Goal: Task Accomplishment & Management: Use online tool/utility

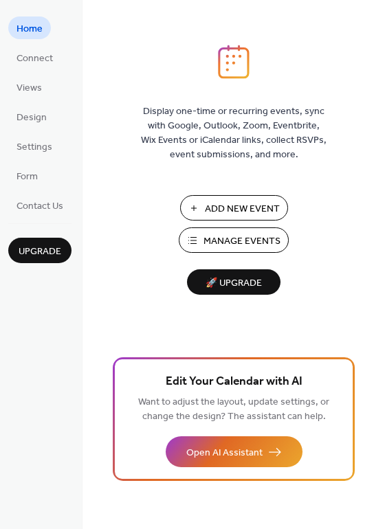
click at [234, 234] on span "Manage Events" at bounding box center [241, 241] width 77 height 14
click at [249, 241] on span "Manage Events" at bounding box center [241, 241] width 77 height 14
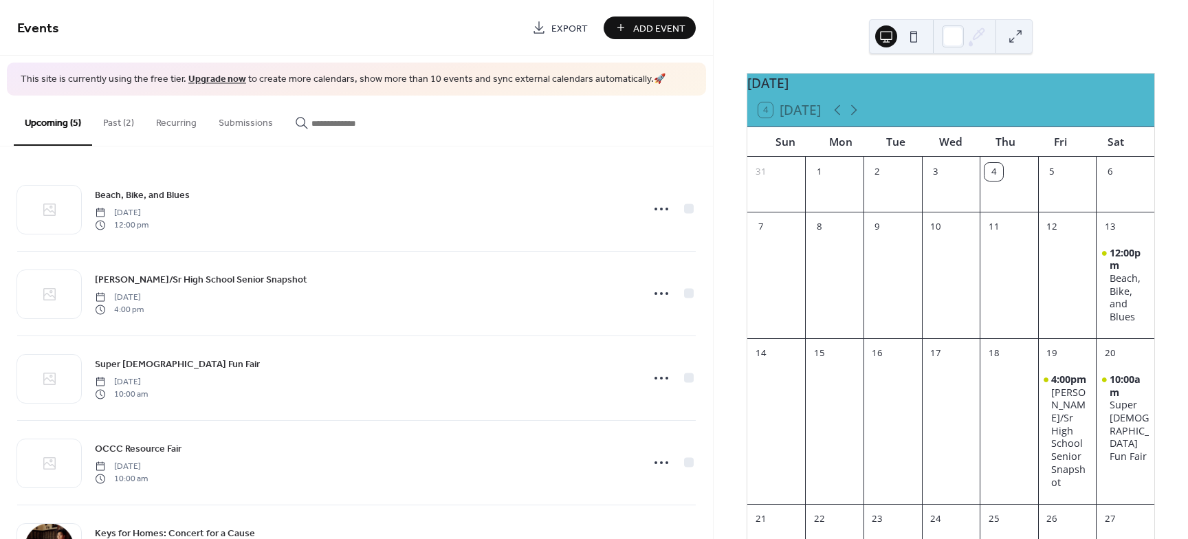
click at [126, 120] on button "Past (2)" at bounding box center [118, 120] width 53 height 49
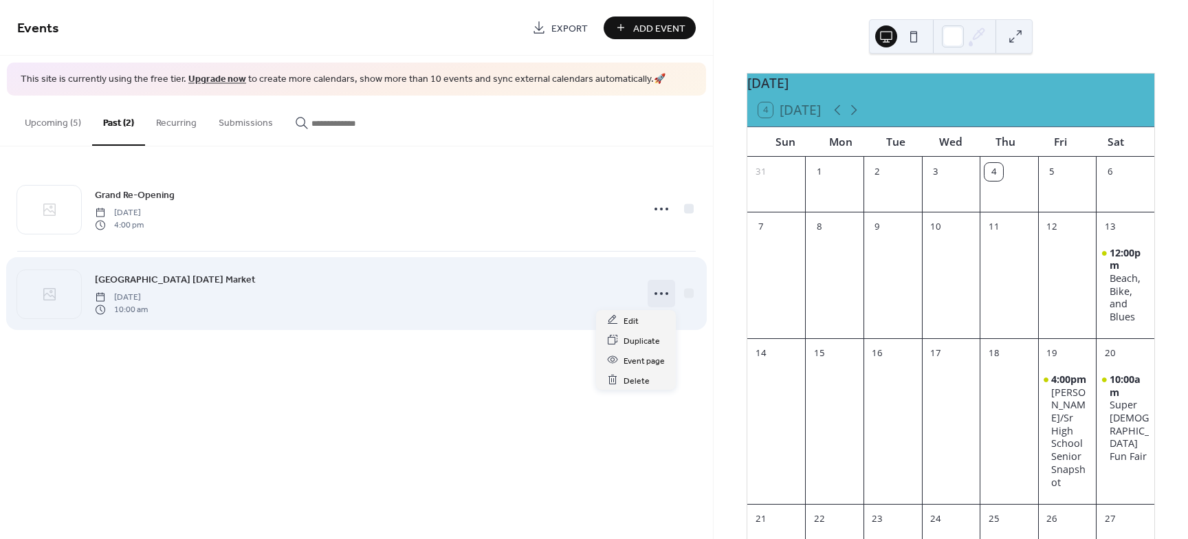
click at [666, 290] on icon at bounding box center [661, 294] width 22 height 22
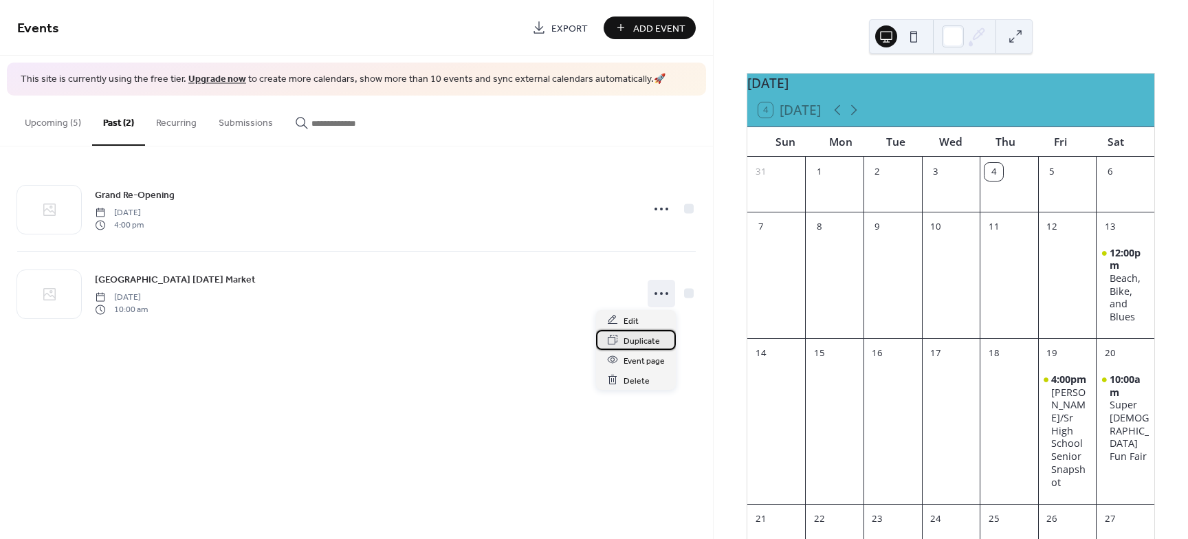
click at [654, 341] on span "Duplicate" at bounding box center [641, 340] width 36 height 14
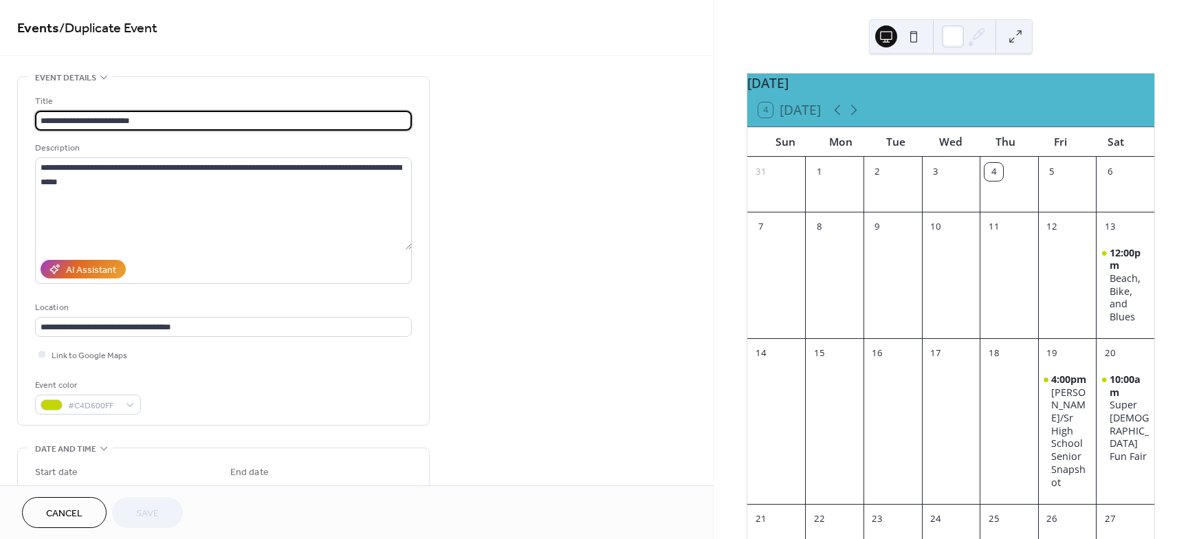
scroll to position [172, 0]
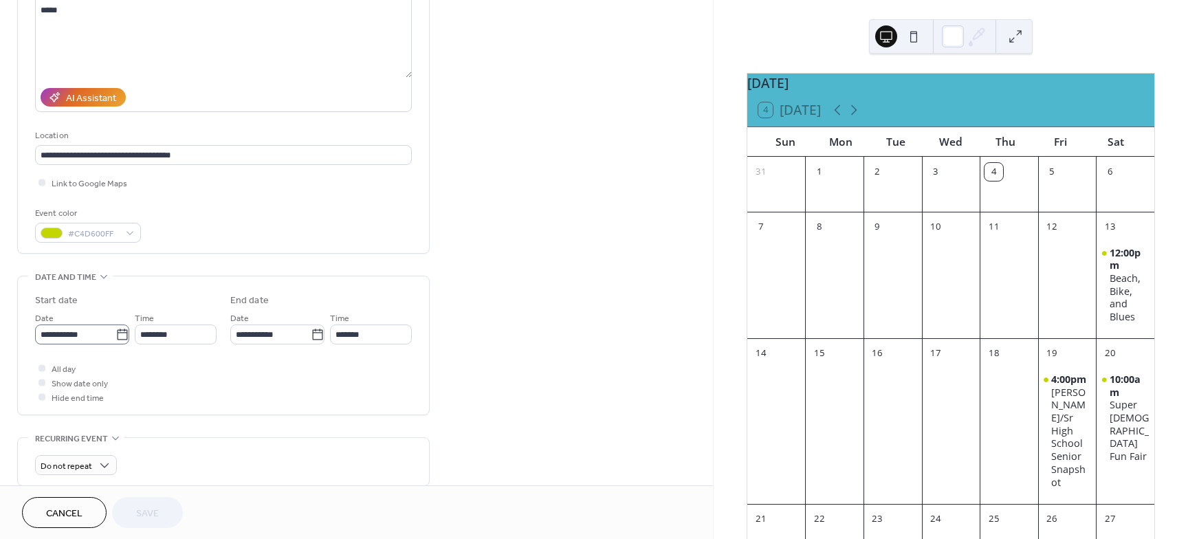
click at [117, 331] on icon at bounding box center [122, 335] width 14 height 14
click at [115, 331] on input "**********" at bounding box center [75, 334] width 80 height 20
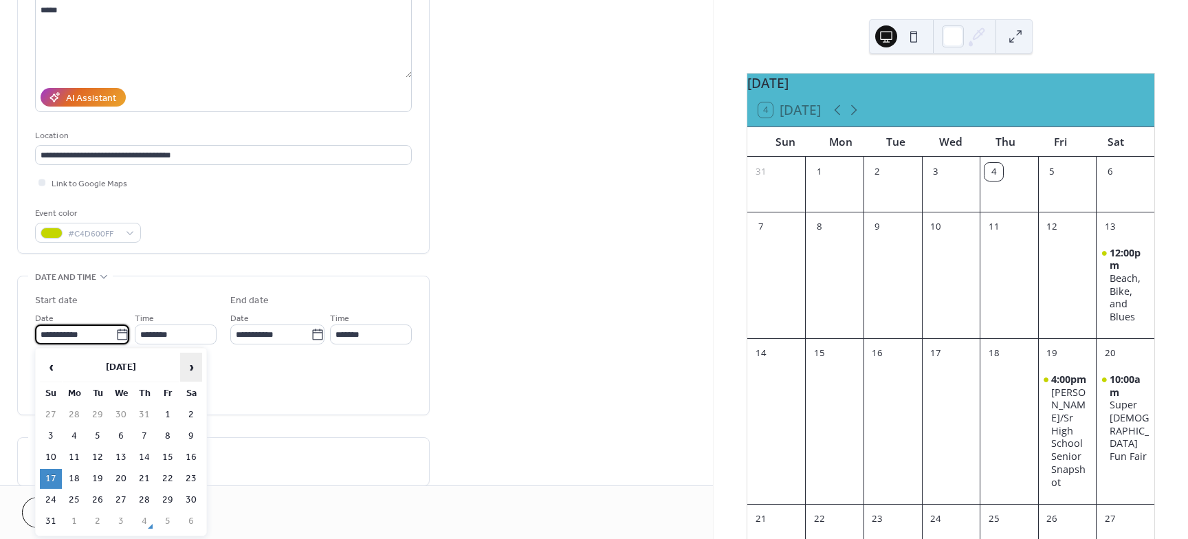
click at [192, 366] on span "›" at bounding box center [191, 366] width 21 height 27
click at [49, 432] on td "7" at bounding box center [51, 436] width 22 height 20
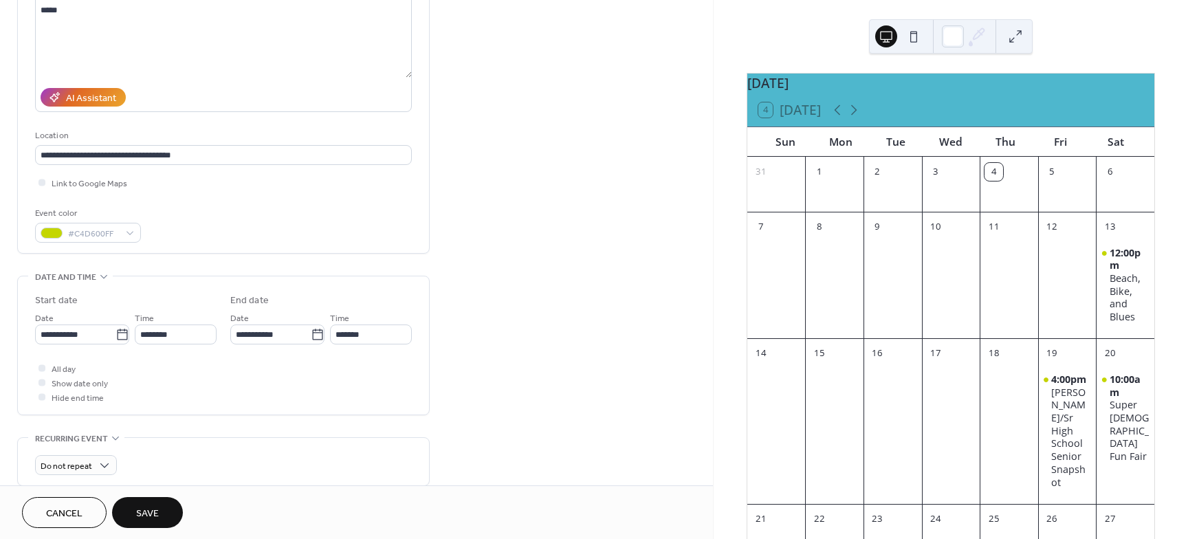
type input "**********"
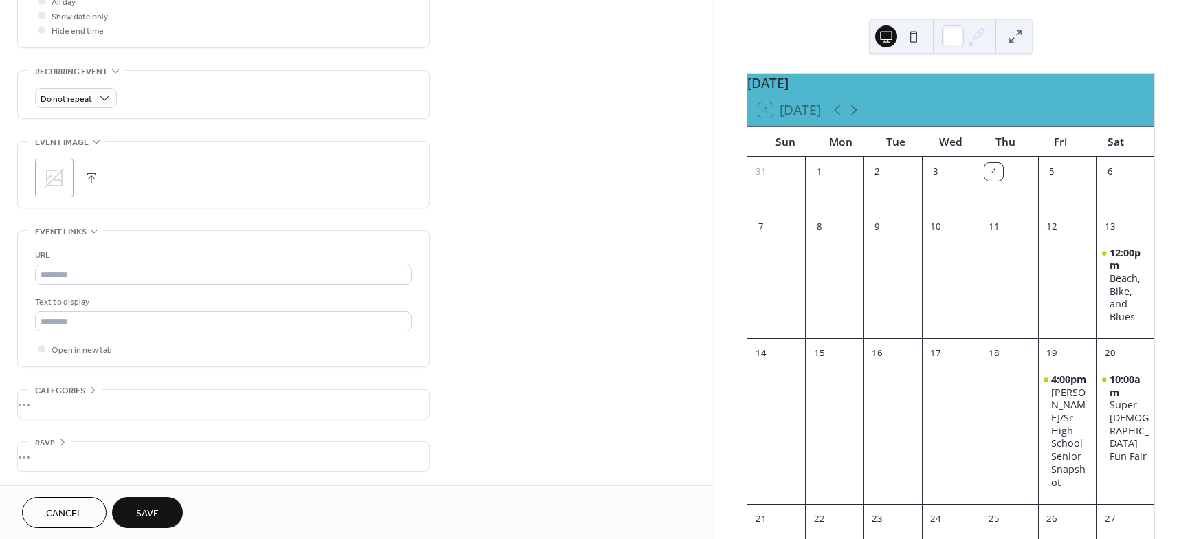
scroll to position [453, 0]
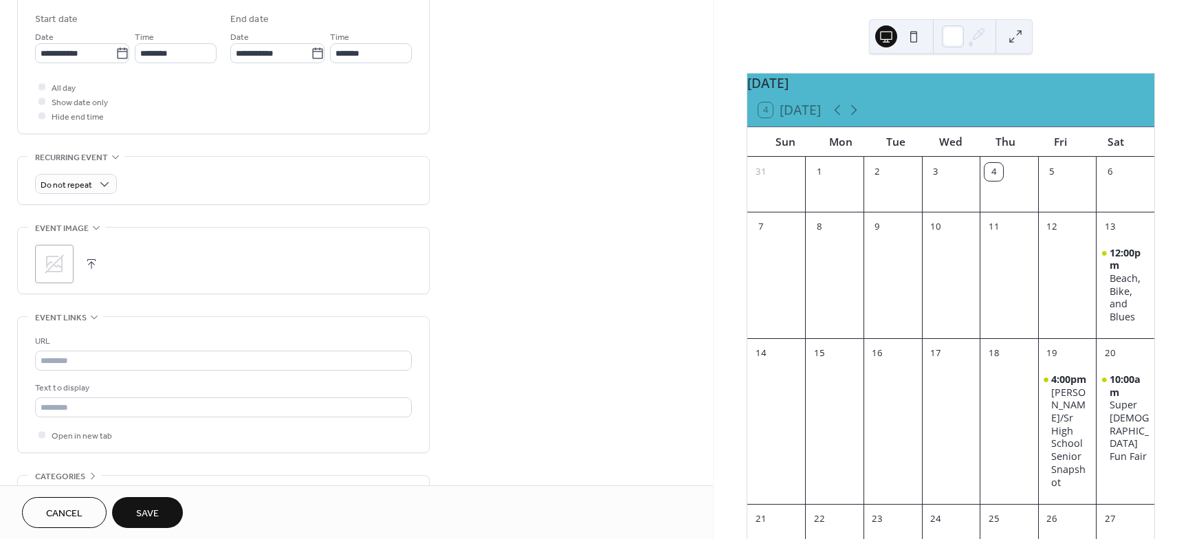
click at [150, 509] on span "Save" at bounding box center [147, 514] width 23 height 14
